Goal: Communication & Community: Answer question/provide support

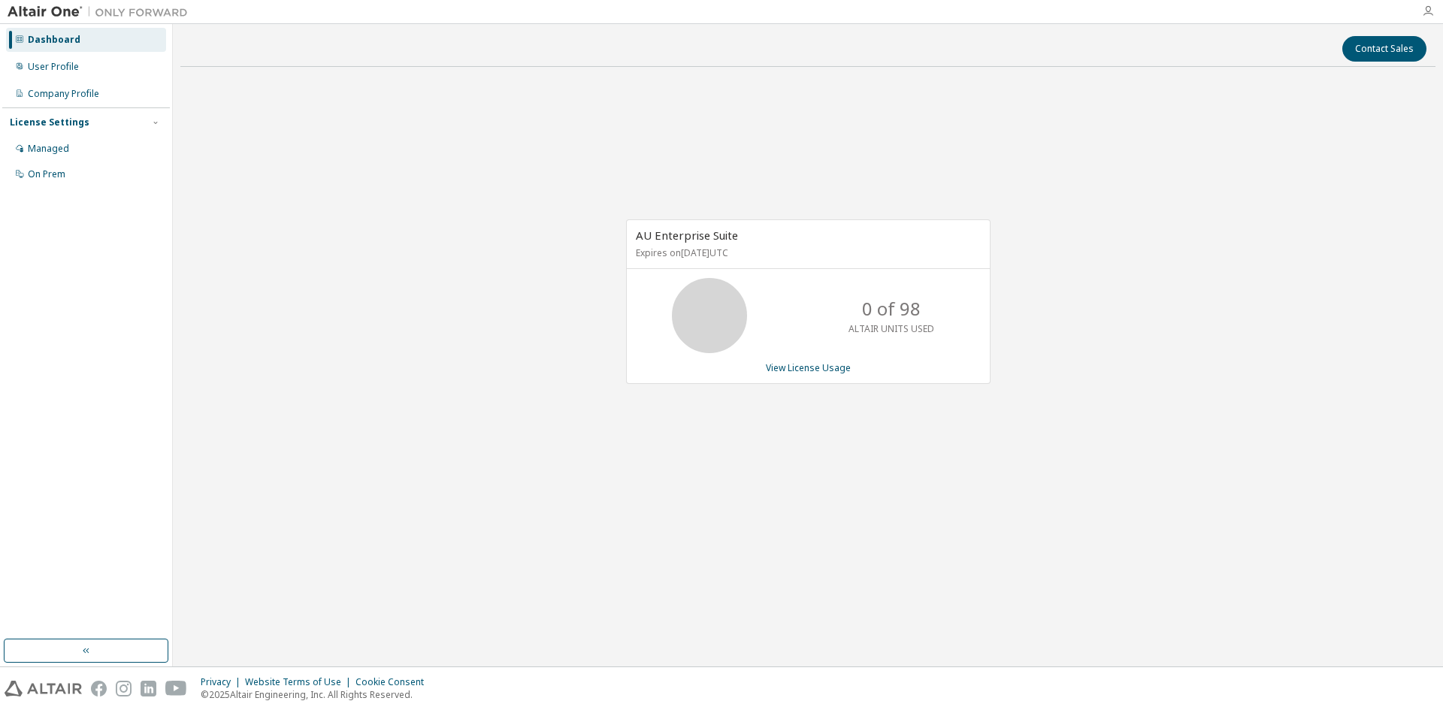
click at [1427, 11] on icon "button" at bounding box center [1427, 11] width 12 height 12
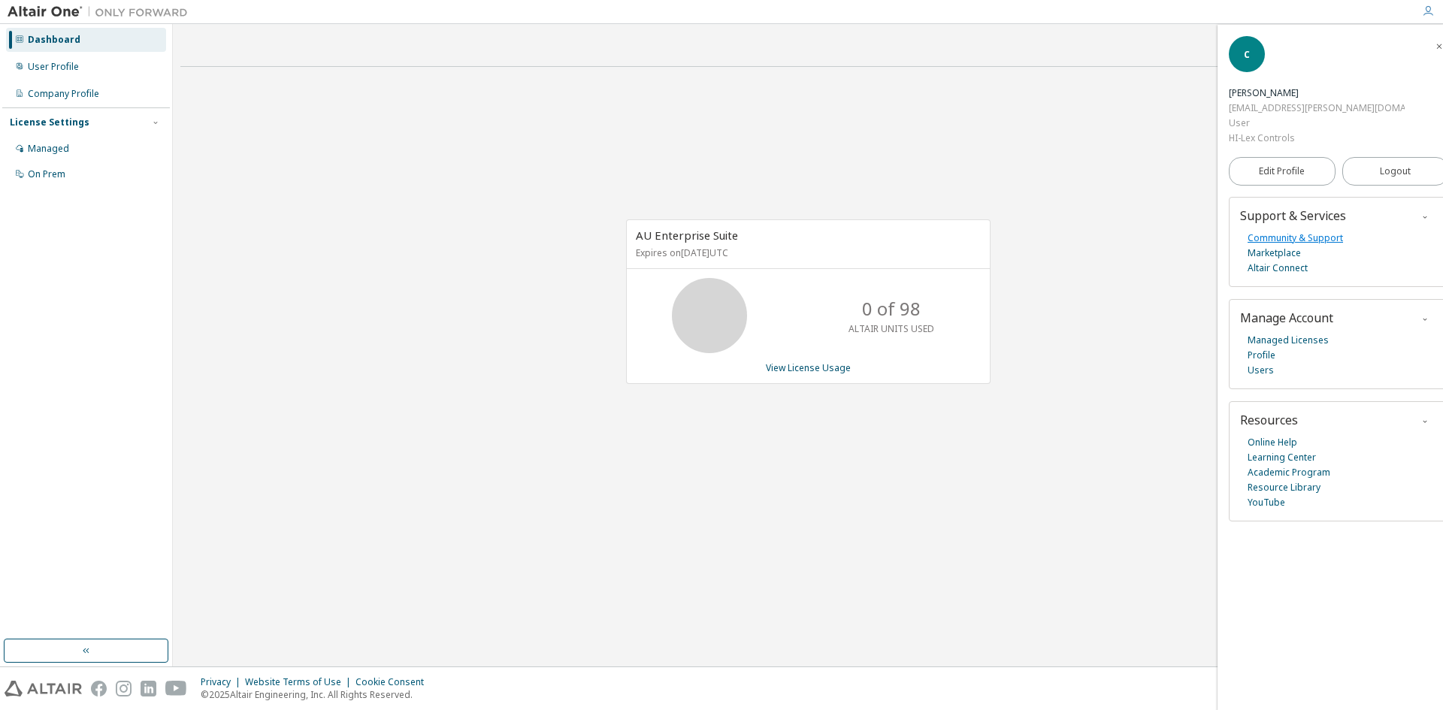
click at [1322, 231] on link "Community & Support" at bounding box center [1294, 238] width 95 height 15
